Goal: Task Accomplishment & Management: Manage account settings

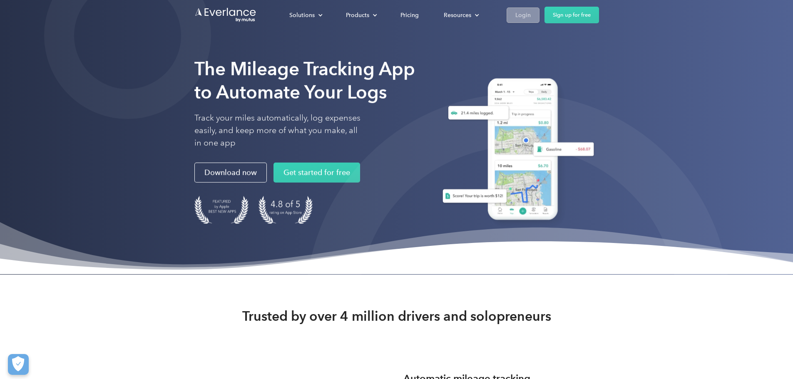
click at [530, 15] on div "Login" at bounding box center [522, 15] width 15 height 10
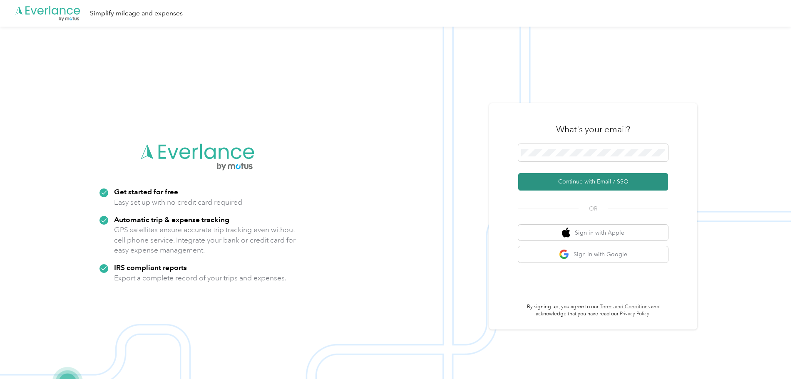
click at [575, 180] on button "Continue with Email / SSO" at bounding box center [593, 181] width 150 height 17
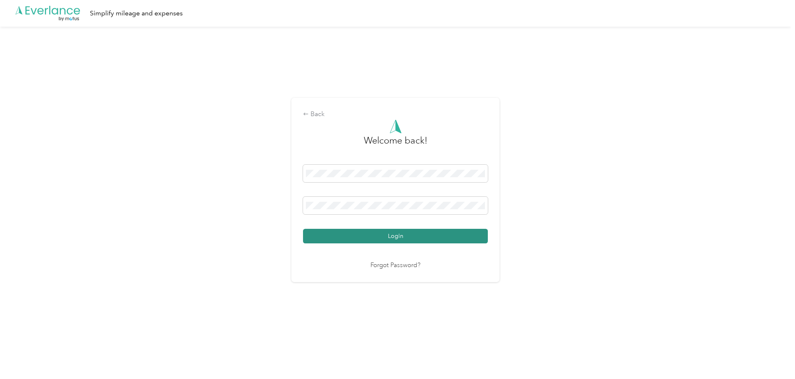
click at [413, 235] on button "Login" at bounding box center [395, 236] width 185 height 15
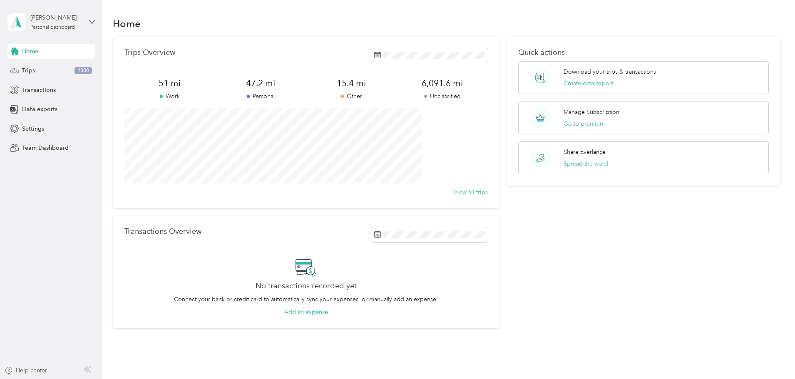
scroll to position [0, 0]
click at [31, 70] on span "Trips" at bounding box center [28, 70] width 13 height 9
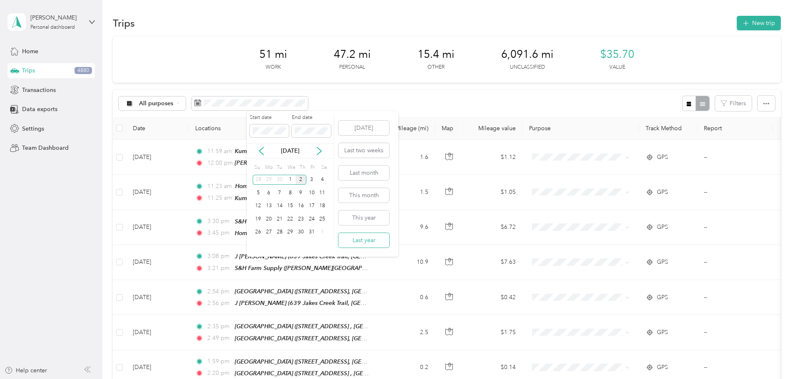
click at [370, 242] on button "Last year" at bounding box center [363, 240] width 51 height 15
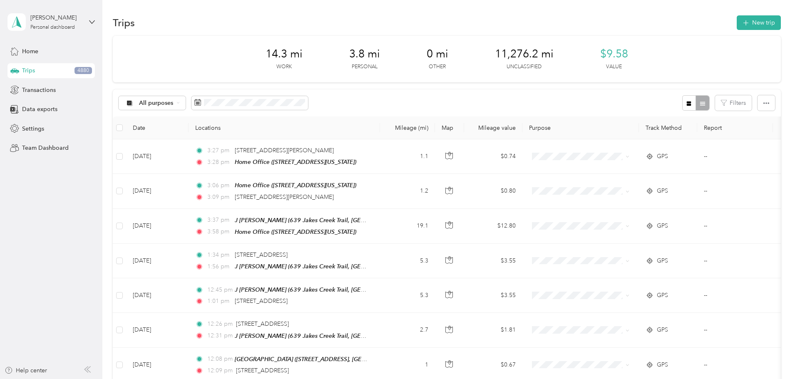
scroll to position [1, 0]
